Goal: Task Accomplishment & Management: Complete application form

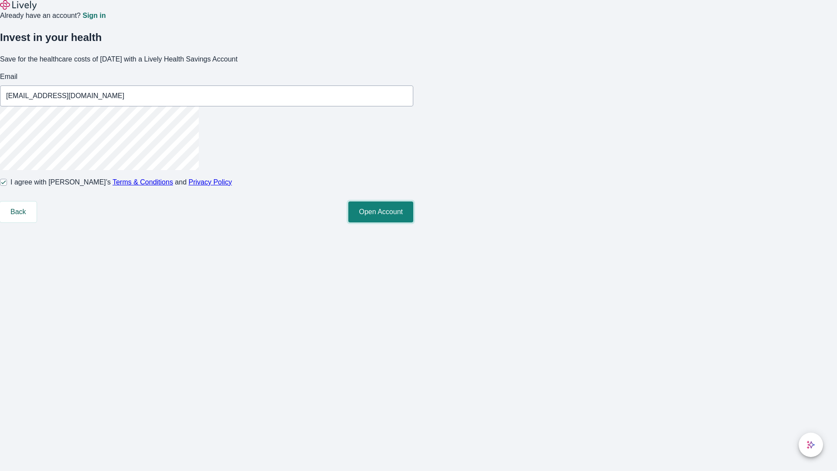
click at [413, 222] on button "Open Account" at bounding box center [380, 211] width 65 height 21
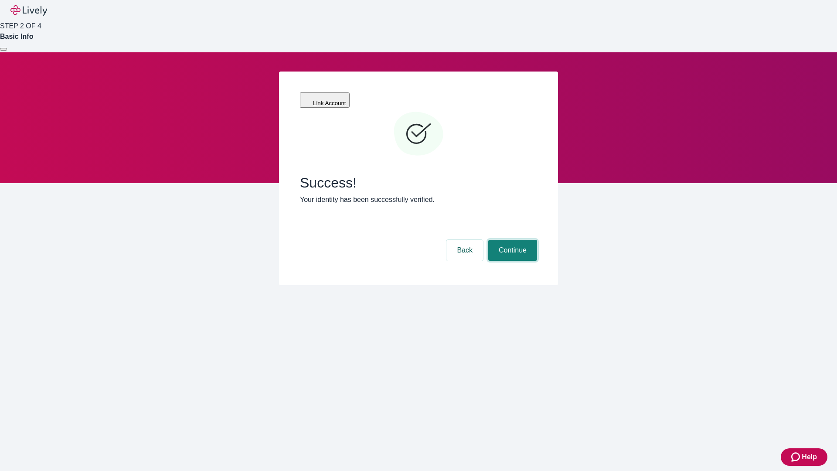
click at [512, 240] on button "Continue" at bounding box center [512, 250] width 49 height 21
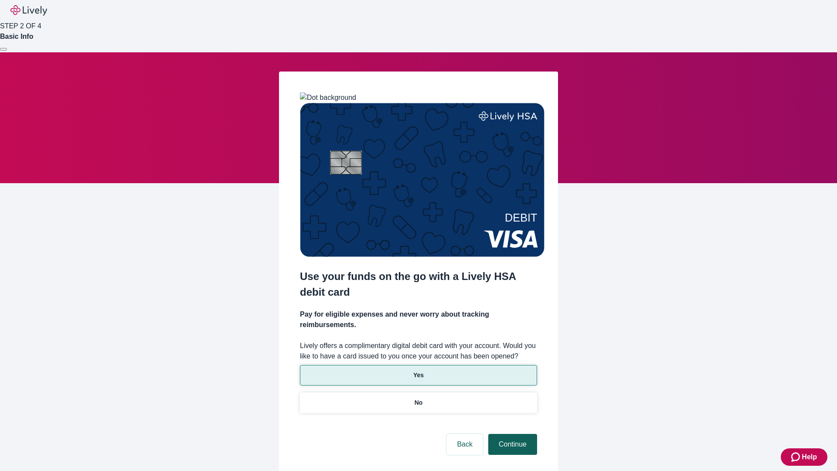
click at [418, 371] on p "Yes" at bounding box center [418, 375] width 10 height 9
click at [512, 434] on button "Continue" at bounding box center [512, 444] width 49 height 21
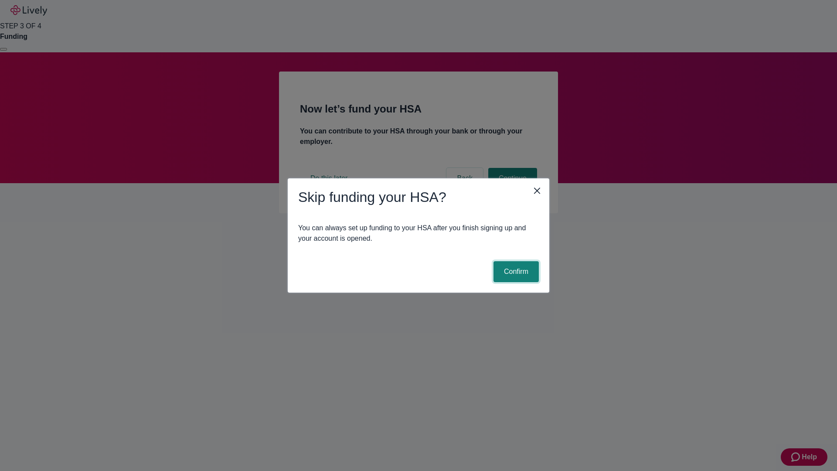
click at [515, 272] on button "Confirm" at bounding box center [516, 271] width 45 height 21
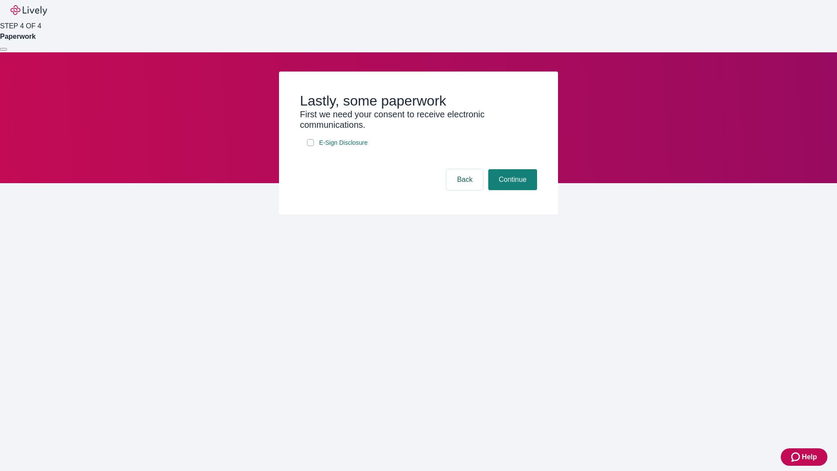
click at [311, 146] on input "E-Sign Disclosure" at bounding box center [310, 142] width 7 height 7
checkbox input "true"
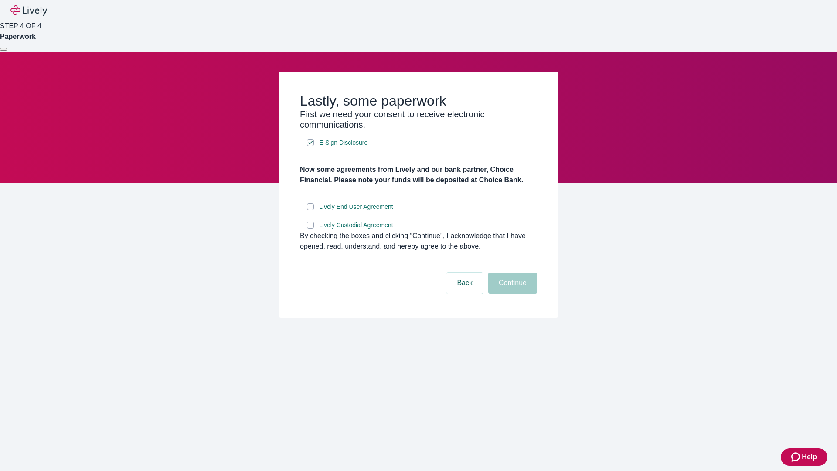
click at [311, 210] on input "Lively End User Agreement" at bounding box center [310, 206] width 7 height 7
checkbox input "true"
click at [311, 229] on input "Lively Custodial Agreement" at bounding box center [310, 225] width 7 height 7
checkbox input "true"
click at [512, 294] on button "Continue" at bounding box center [512, 283] width 49 height 21
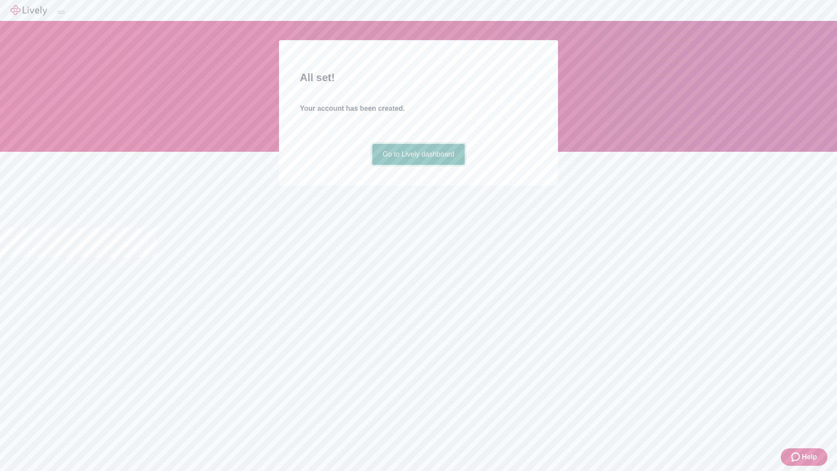
click at [418, 165] on link "Go to Lively dashboard" at bounding box center [418, 154] width 93 height 21
